Goal: Information Seeking & Learning: Learn about a topic

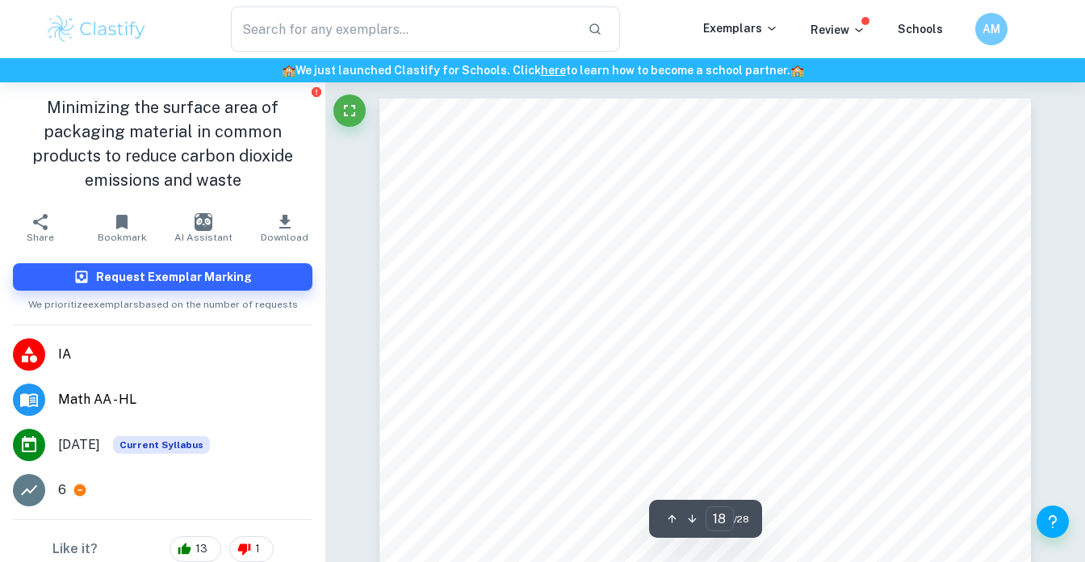
scroll to position [16410, 0]
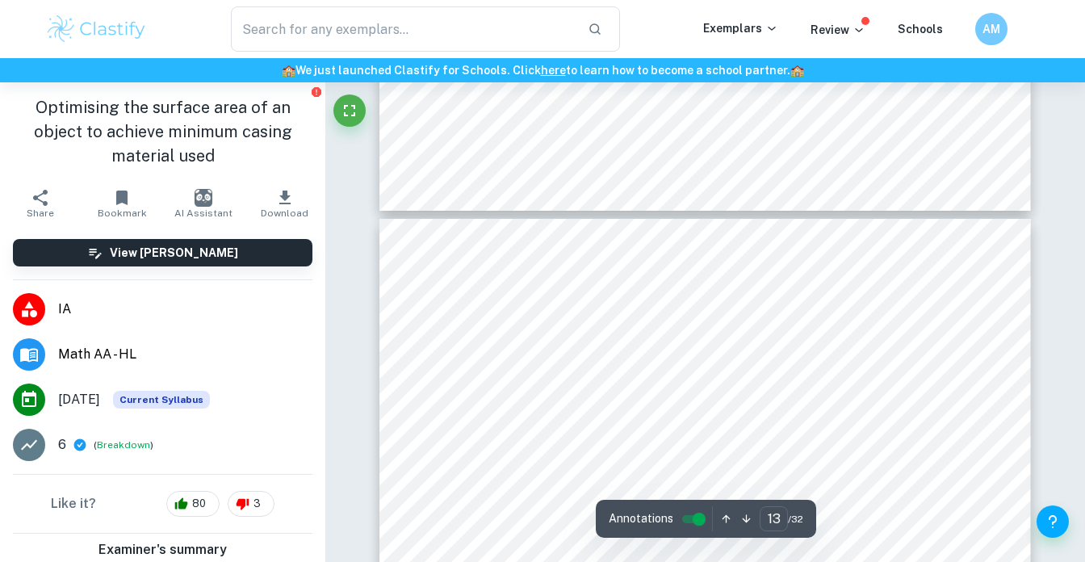
scroll to position [11055, 0]
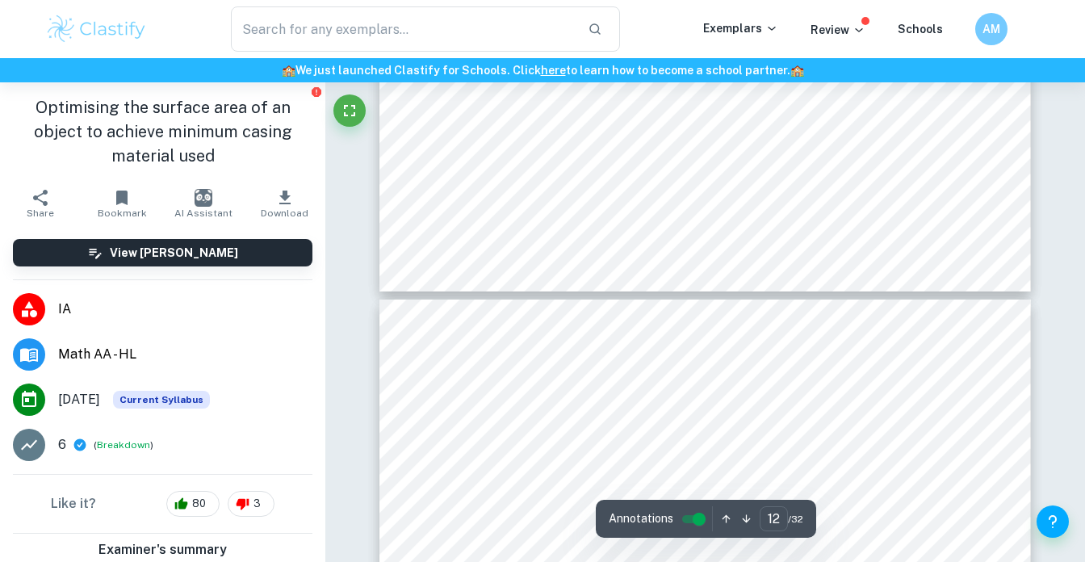
drag, startPoint x: 456, startPoint y: 317, endPoint x: 455, endPoint y: 348, distance: 30.7
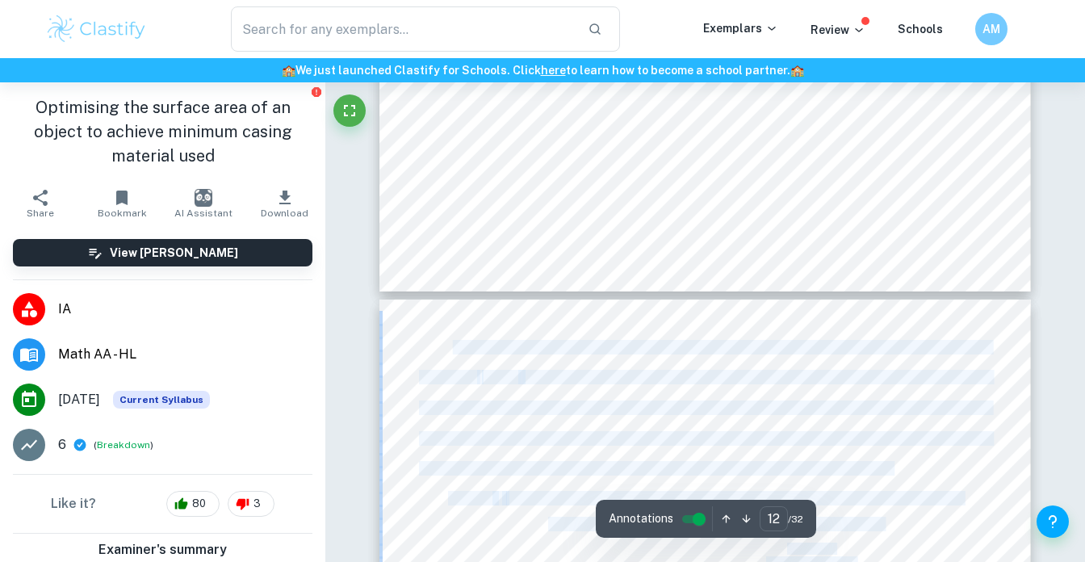
click at [455, 348] on span "Toblerone generates a revenue of approximately 26 billion USD annually. Every p…" at bounding box center [705, 347] width 572 height 13
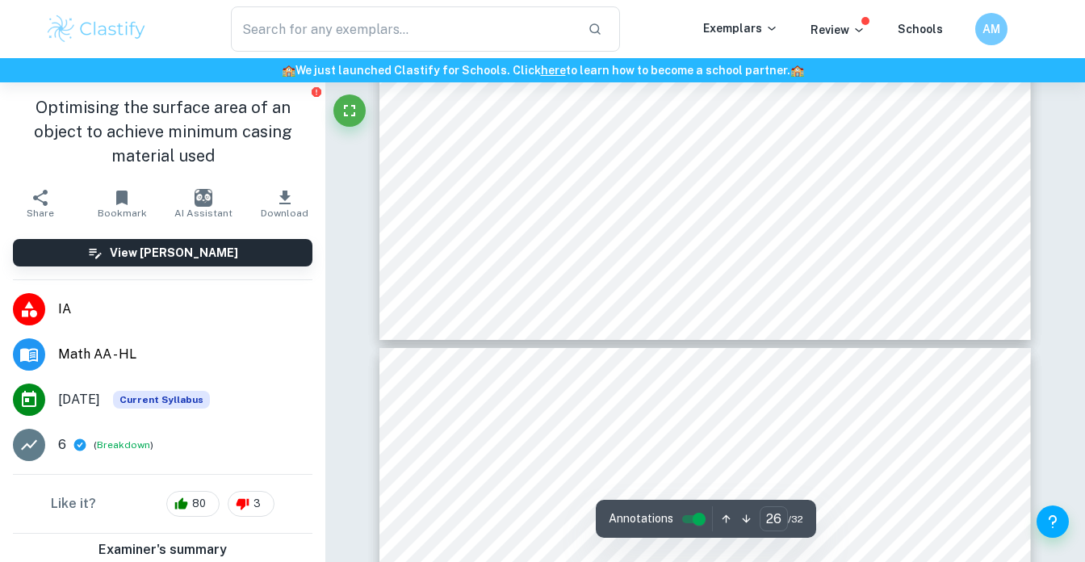
scroll to position [24133, 0]
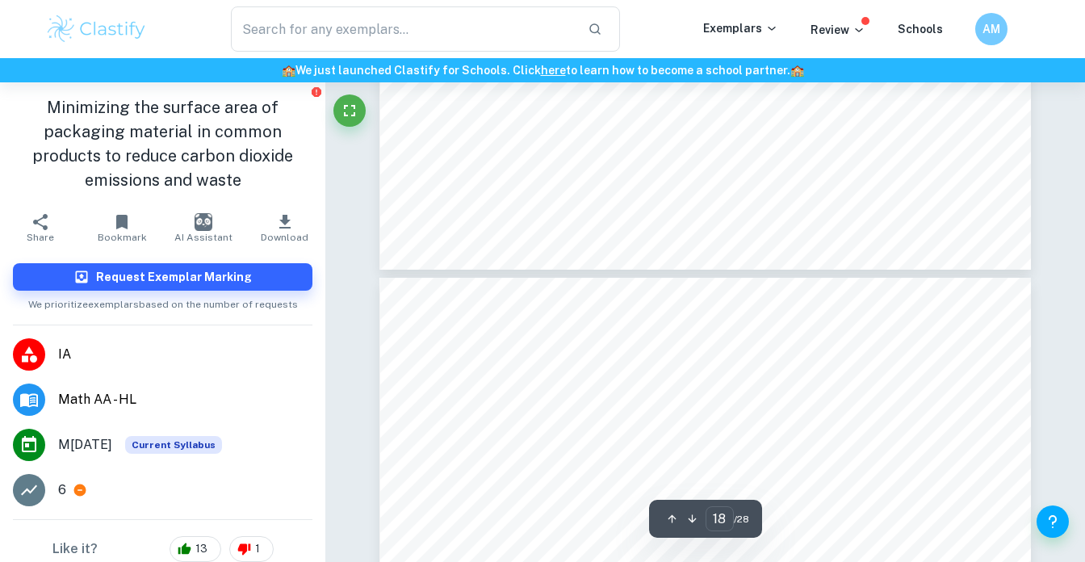
scroll to position [15723, 0]
drag, startPoint x: 196, startPoint y: 126, endPoint x: 206, endPoint y: 184, distance: 58.9
click at [206, 184] on h1 "Minimizing the surface area of packaging material in common products to reduce …" at bounding box center [163, 143] width 300 height 97
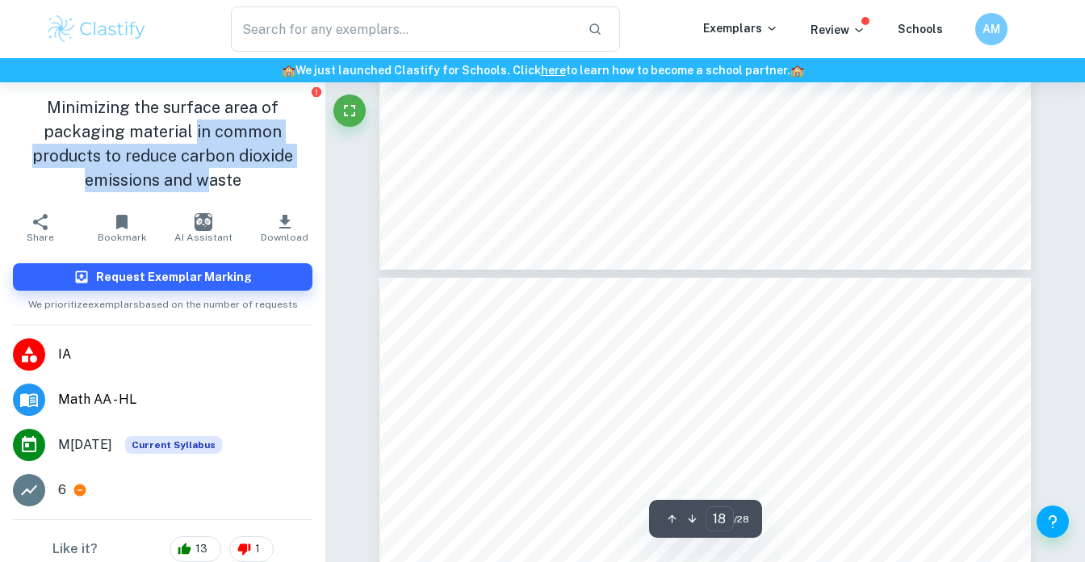
click at [206, 184] on h1 "Minimizing the surface area of packaging material in common products to reduce …" at bounding box center [163, 143] width 300 height 97
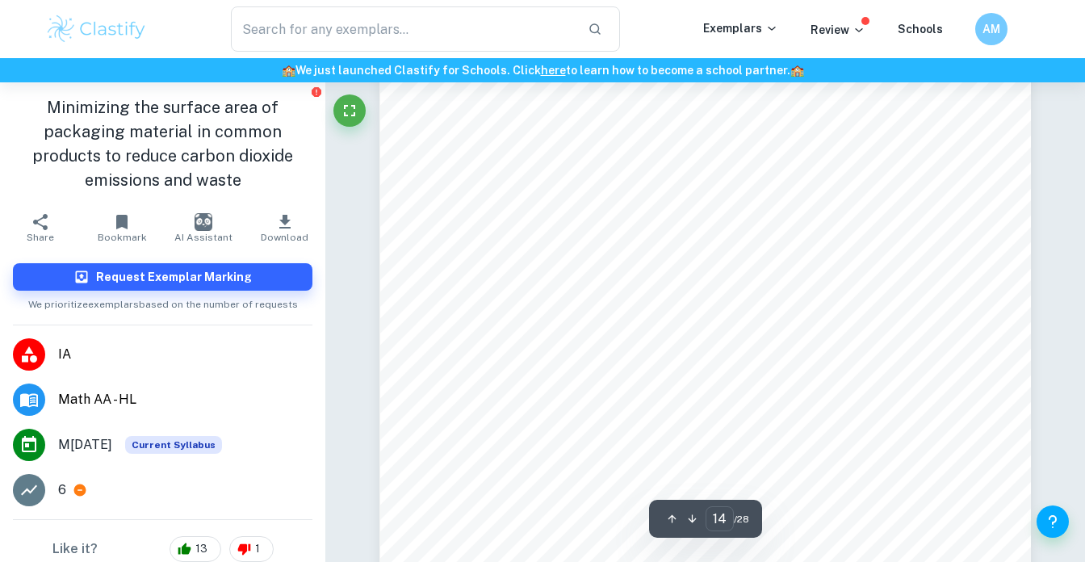
scroll to position [12623, 0]
drag, startPoint x: 539, startPoint y: 259, endPoint x: 528, endPoint y: 314, distance: 56.0
click at [528, 314] on div "Personal code: jyg203 Mathematics internal assessment Session: May 2022 14 Acco…" at bounding box center [704, 120] width 651 height 921
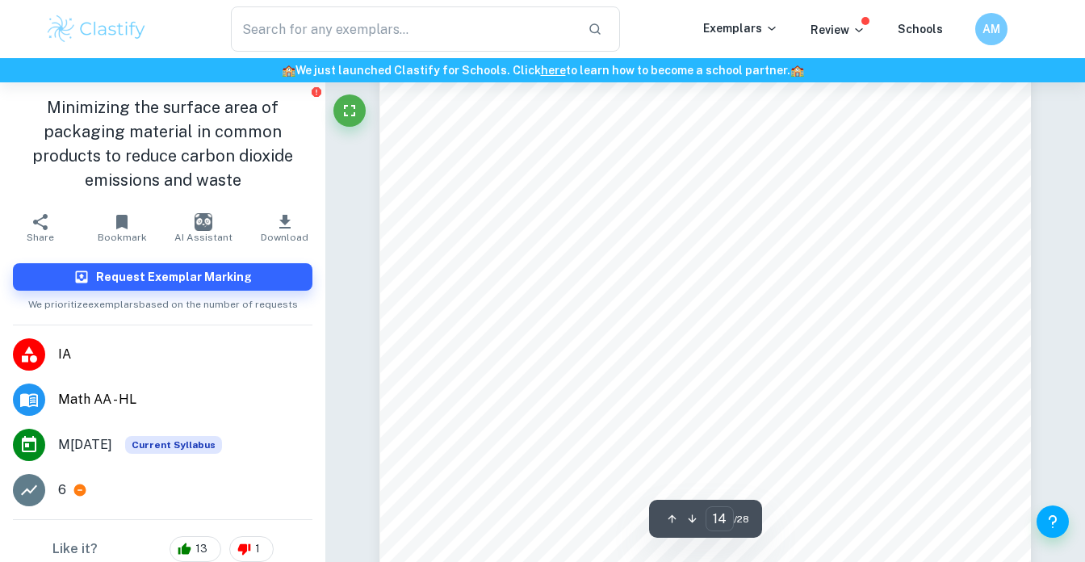
drag, startPoint x: 561, startPoint y: 259, endPoint x: 553, endPoint y: 362, distance: 102.8
click at [553, 361] on div "Personal code: jyg203 Mathematics internal assessment Session: May 2022 14 Acco…" at bounding box center [704, 125] width 651 height 921
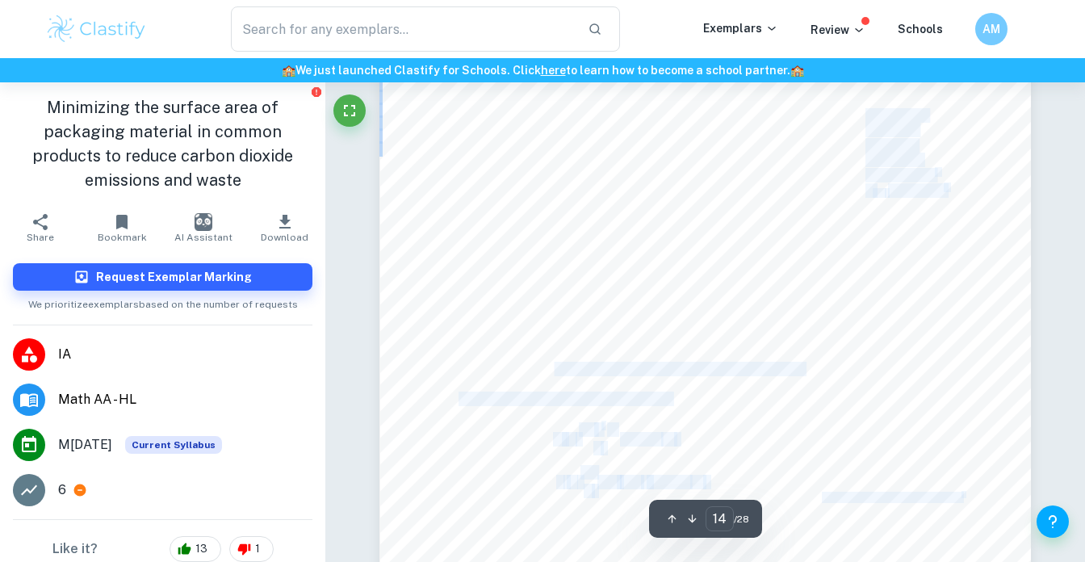
click at [553, 362] on span "The necessary formulae to compute Surface area and volume for" at bounding box center [631, 368] width 345 height 13
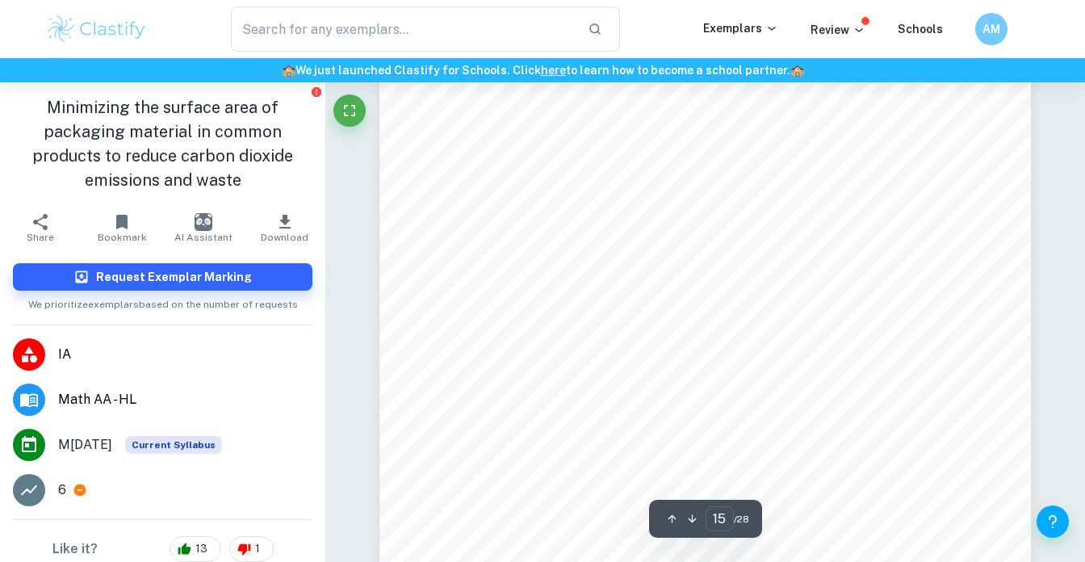
scroll to position [13351, 0]
drag, startPoint x: 868, startPoint y: 236, endPoint x: 809, endPoint y: 399, distance: 173.4
click at [811, 399] on div "Personal code: jyg203 Mathematics internal assessment Session: May 2022 15 A se…" at bounding box center [704, 322] width 651 height 921
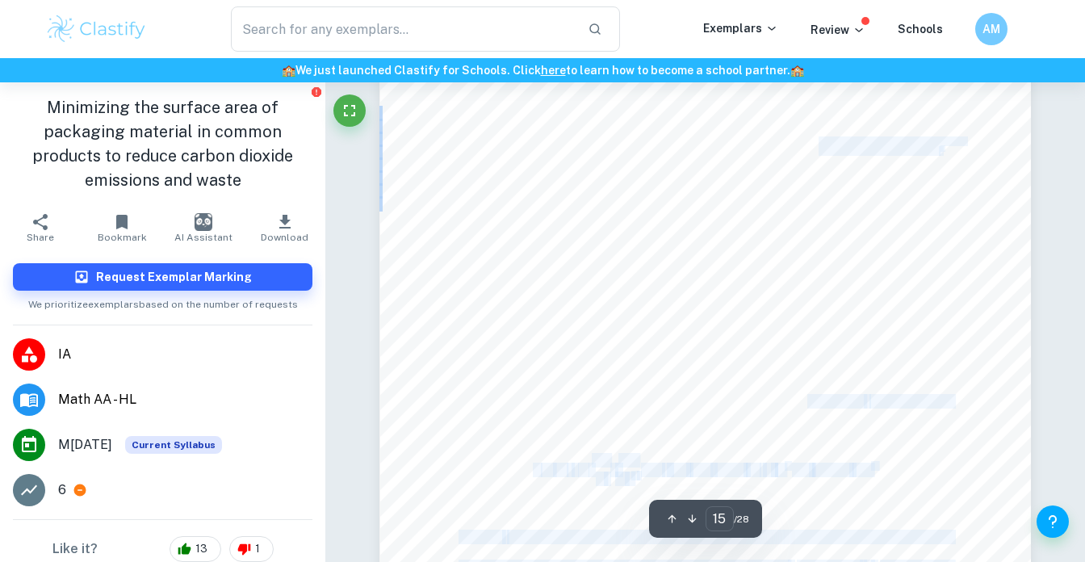
click at [809, 399] on span "function (S)" at bounding box center [829, 401] width 67 height 13
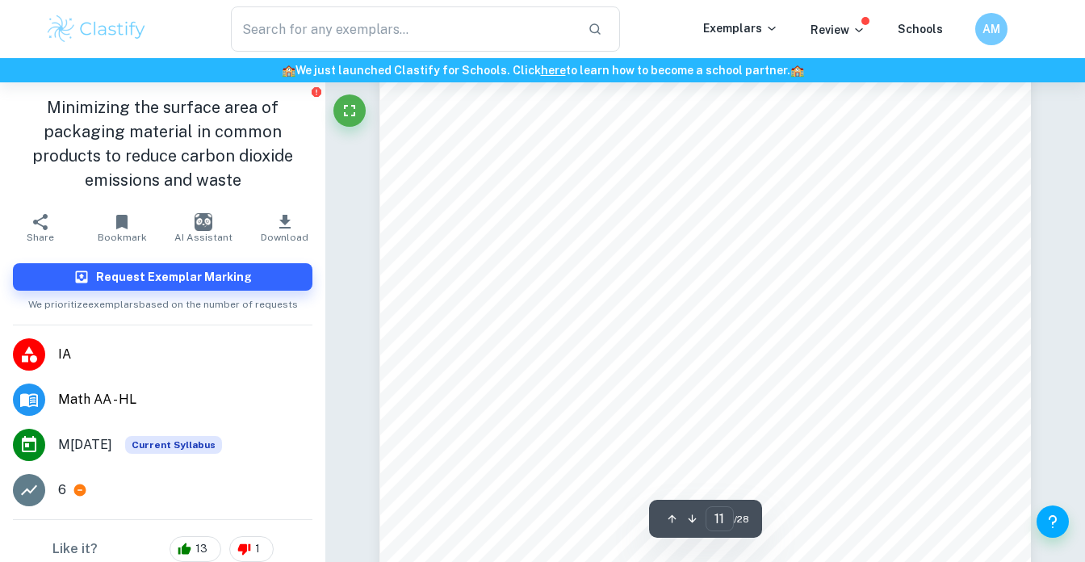
scroll to position [9691, 0]
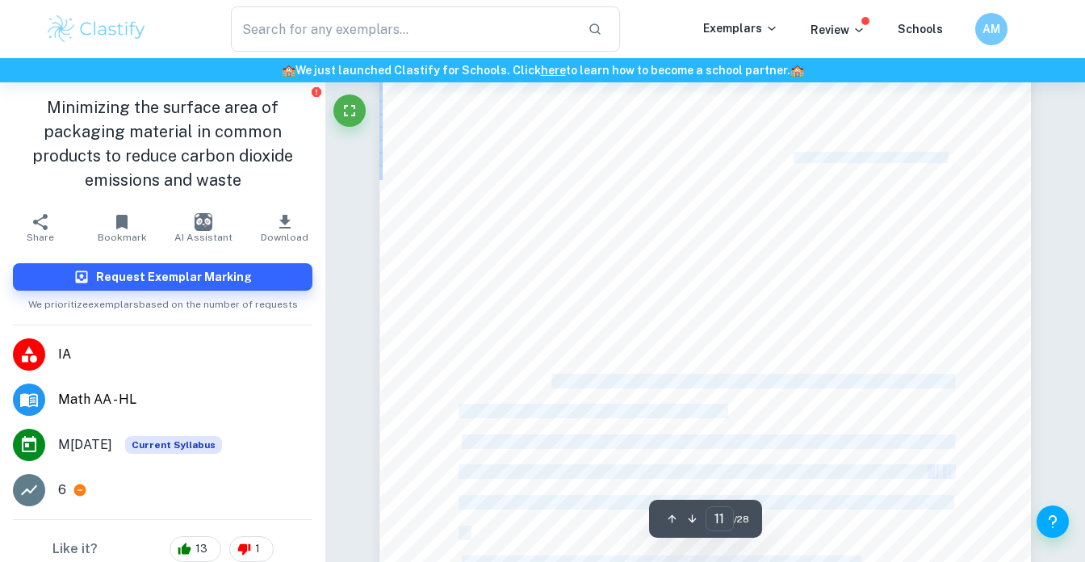
drag, startPoint x: 552, startPoint y: 336, endPoint x: 552, endPoint y: 379, distance: 43.6
click at [552, 379] on div "Personal code: jyg203 Mathematics internal assessment Session: May 2022 11 abil…" at bounding box center [704, 265] width 651 height 921
click at [552, 379] on span "the same direction. Therefore, applying principles of vectors it can be theoriz…" at bounding box center [705, 381] width 493 height 13
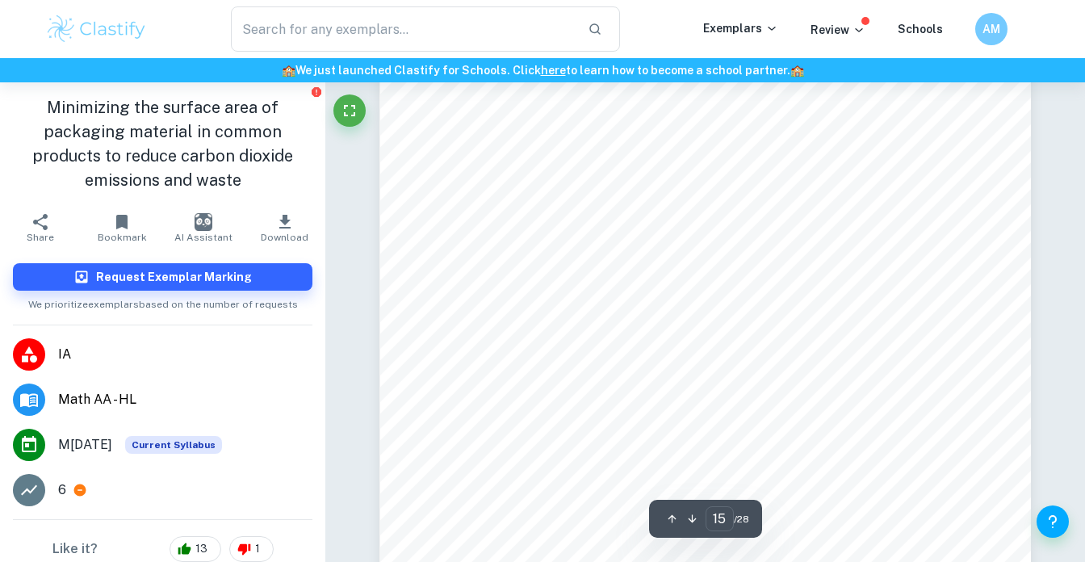
scroll to position [13197, 0]
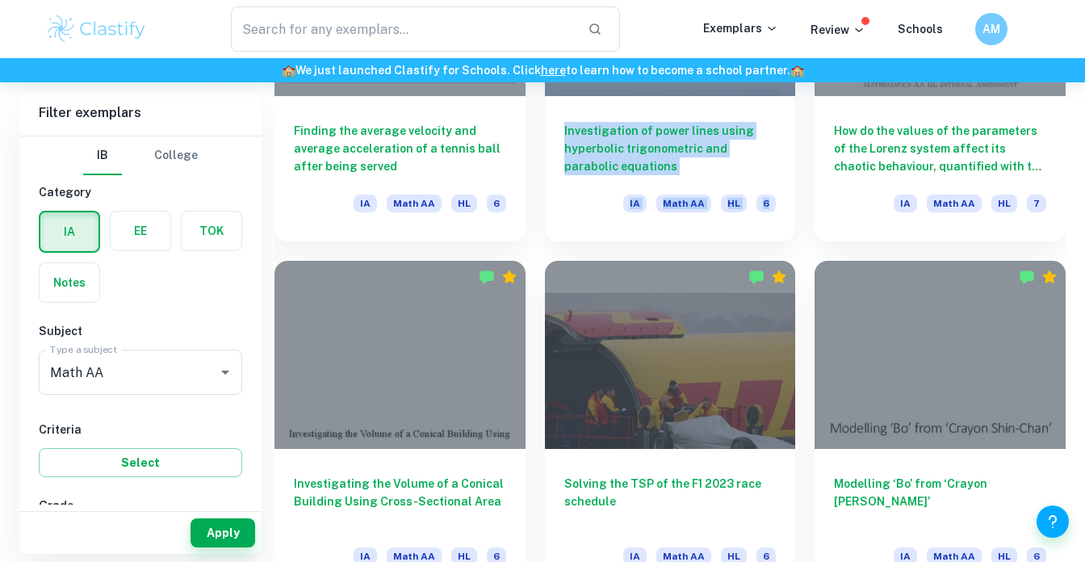
scroll to position [310, 0]
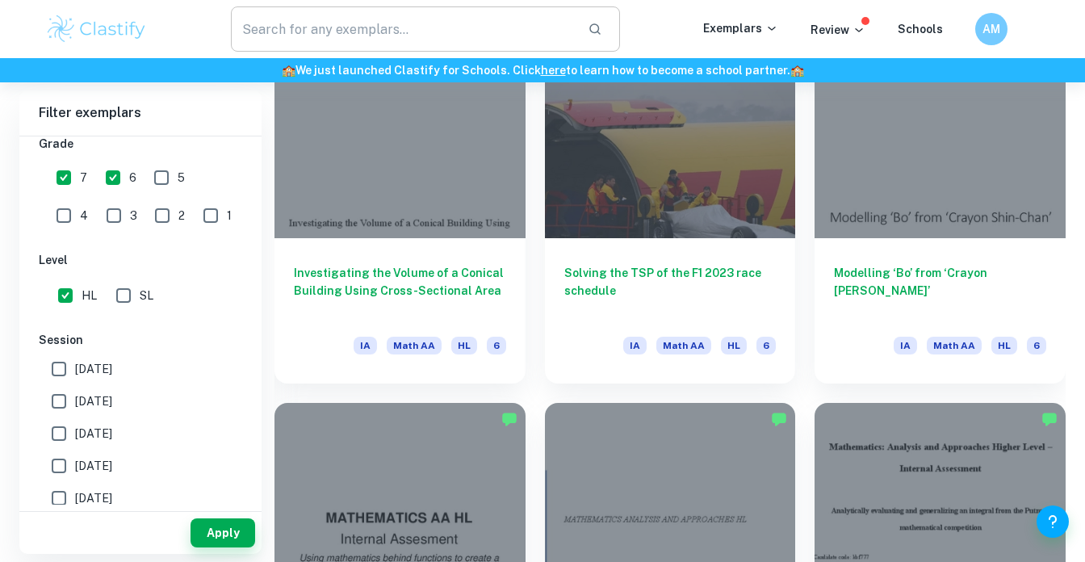
scroll to position [3473, 0]
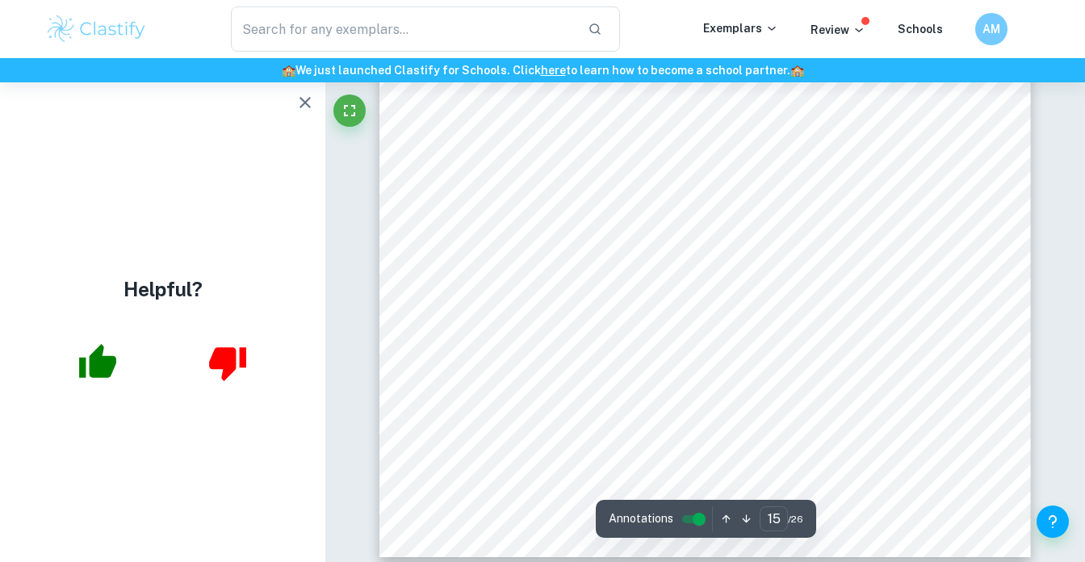
scroll to position [12049, 0]
click at [297, 106] on icon "button" at bounding box center [304, 102] width 19 height 19
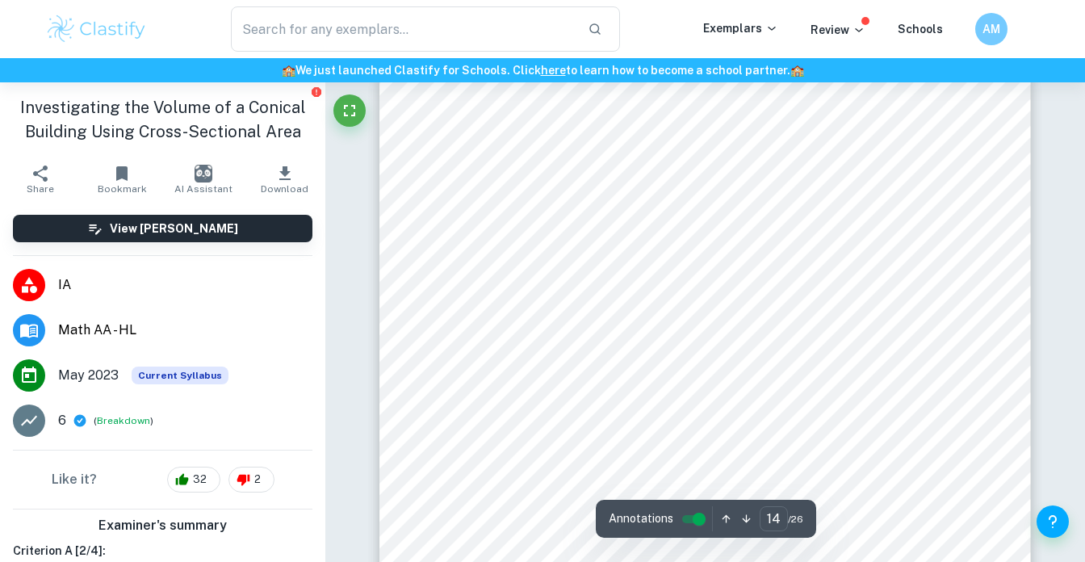
scroll to position [10973, 0]
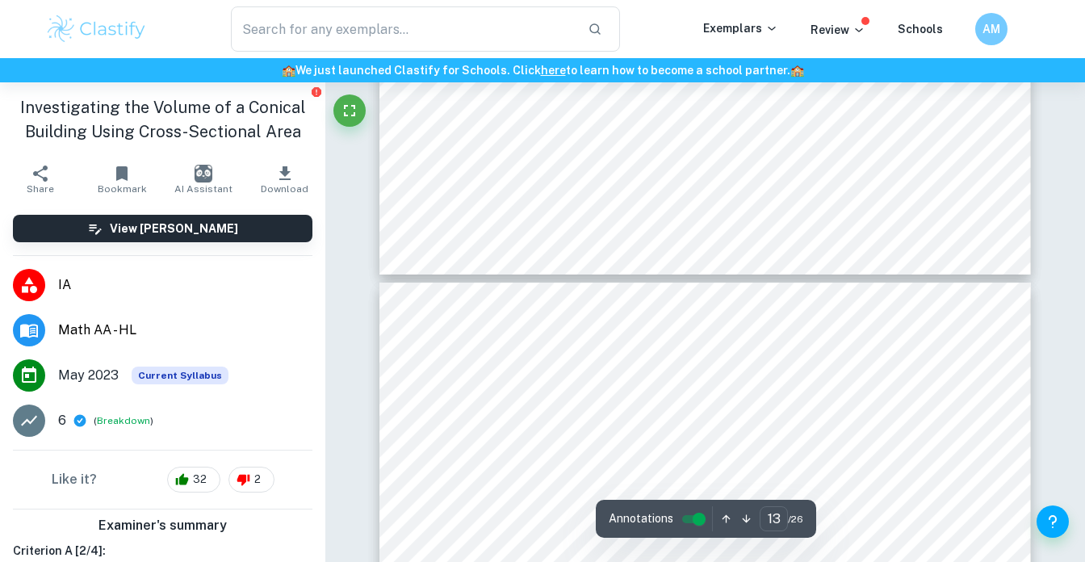
type input "12"
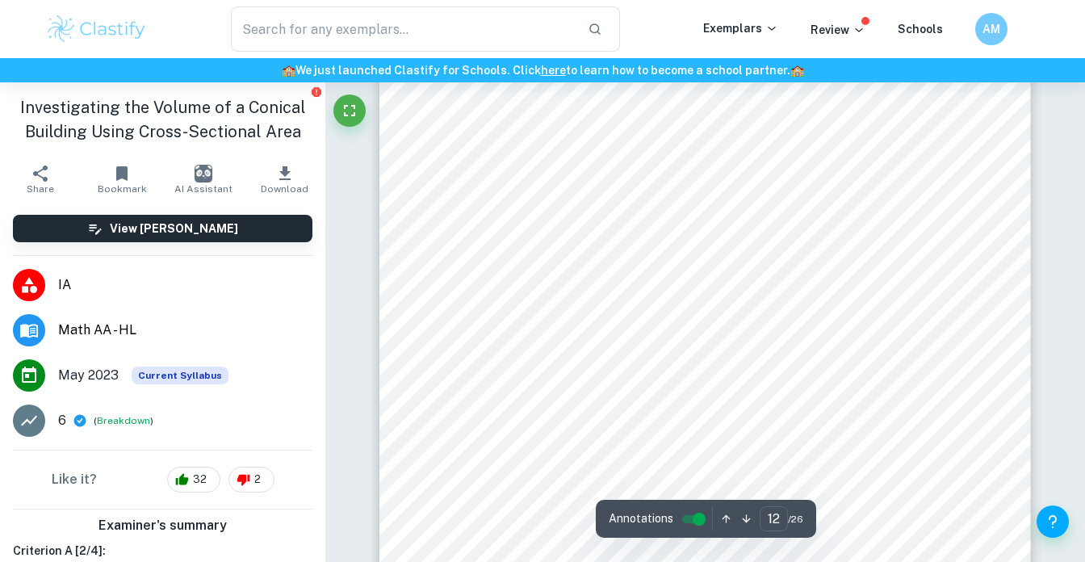
scroll to position [9768, 0]
